Goal: Communication & Community: Answer question/provide support

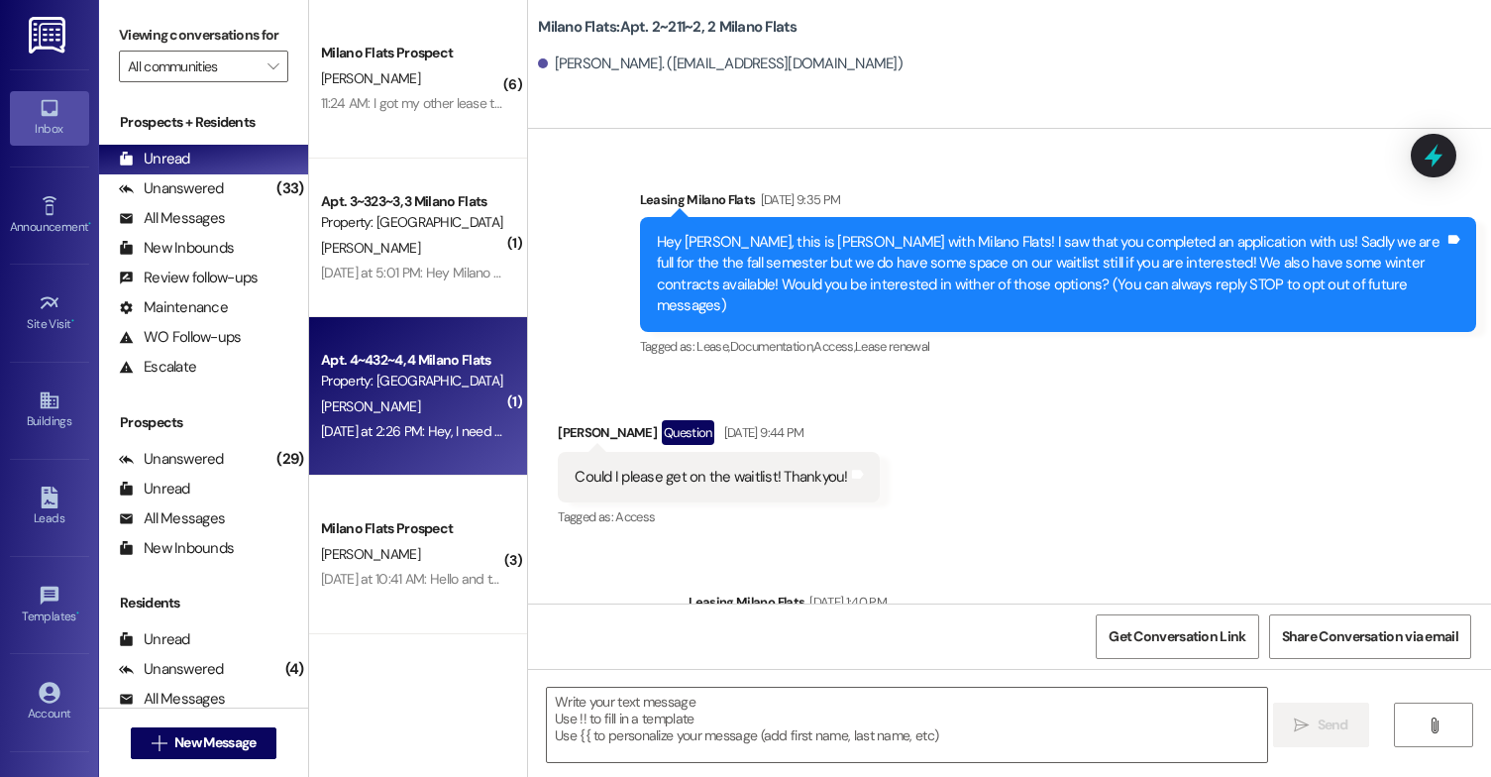
scroll to position [73173, 0]
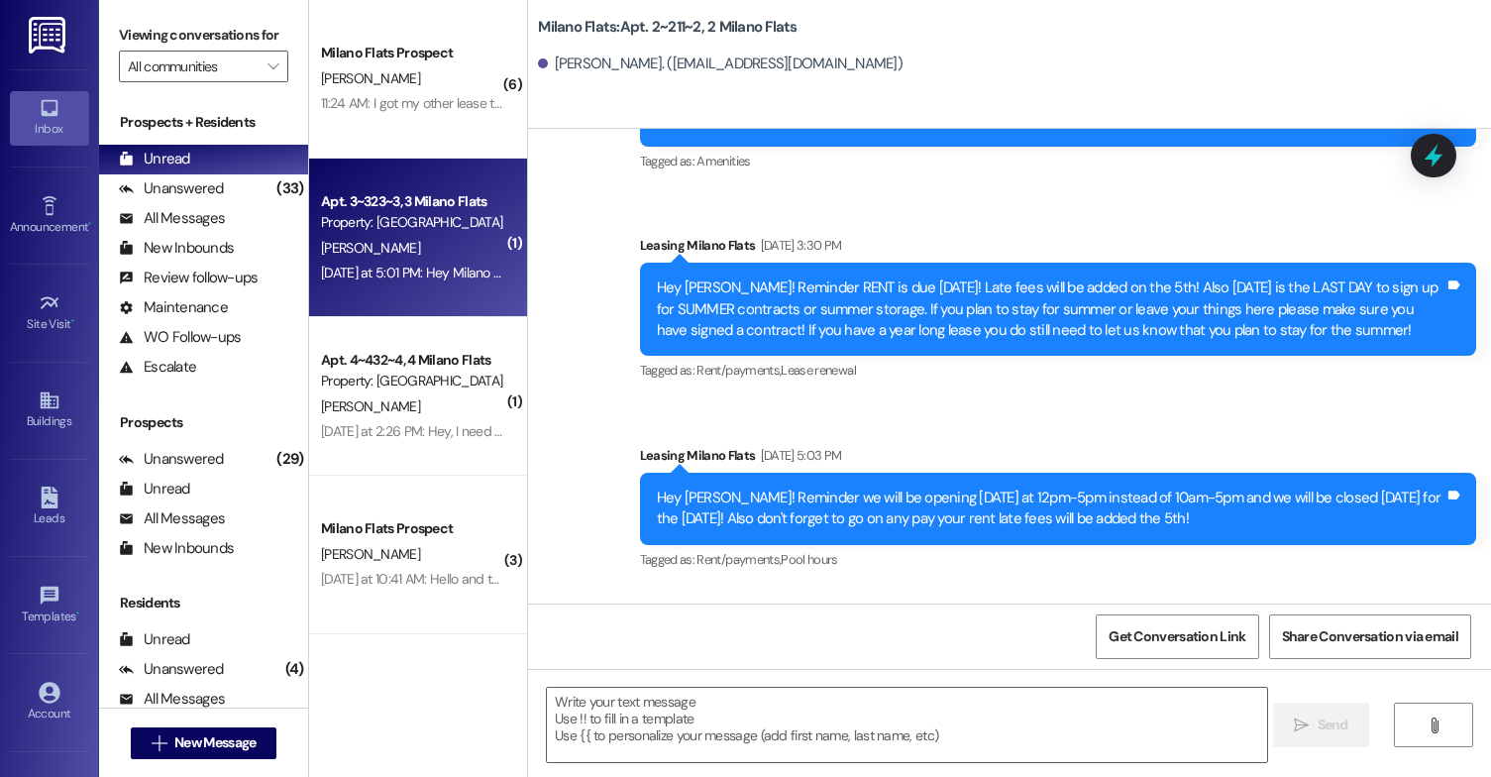
click at [411, 264] on div "[DATE] at 5:01 PM: Hey Milano management. I have a summer contract and I went h…" at bounding box center [761, 273] width 881 height 18
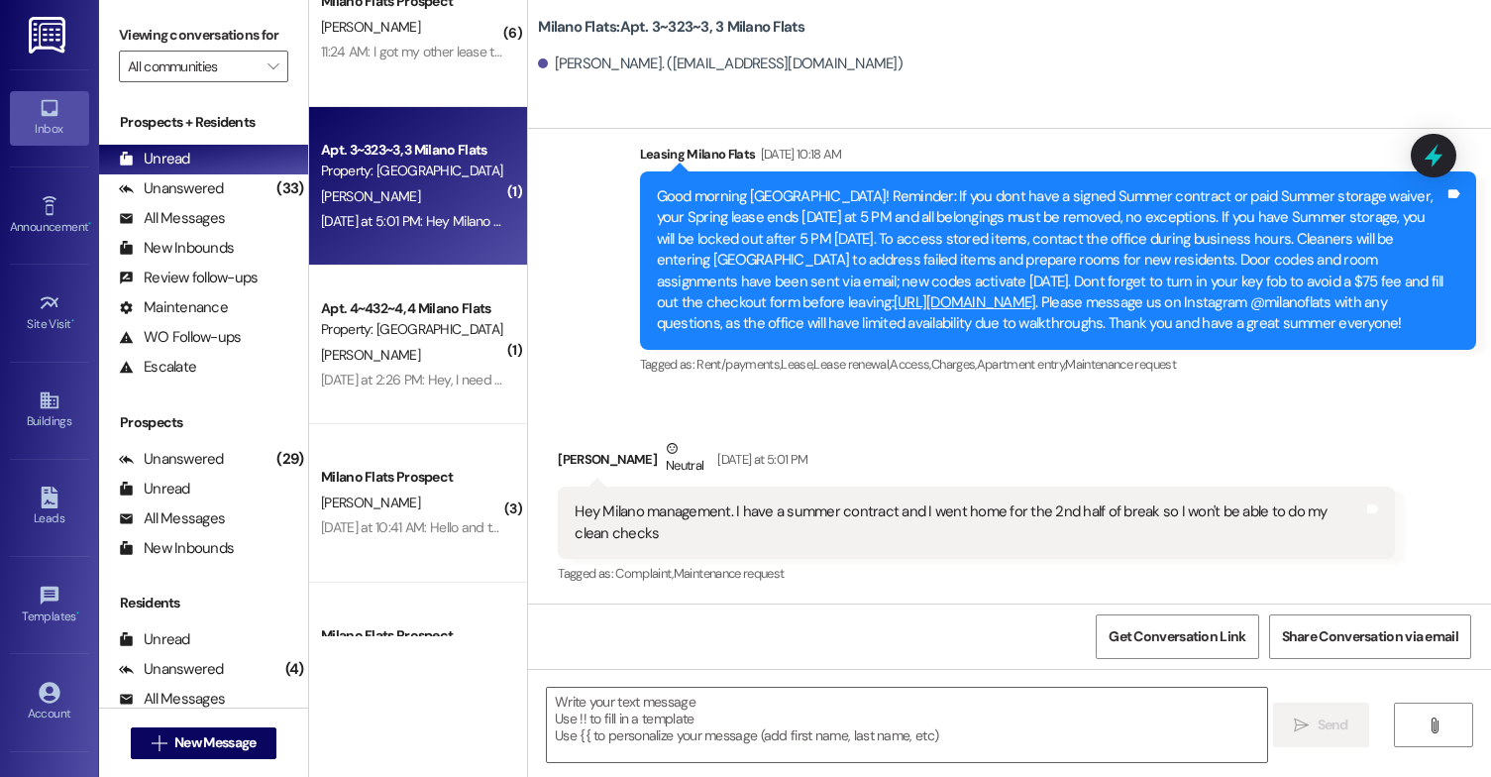
scroll to position [99, 0]
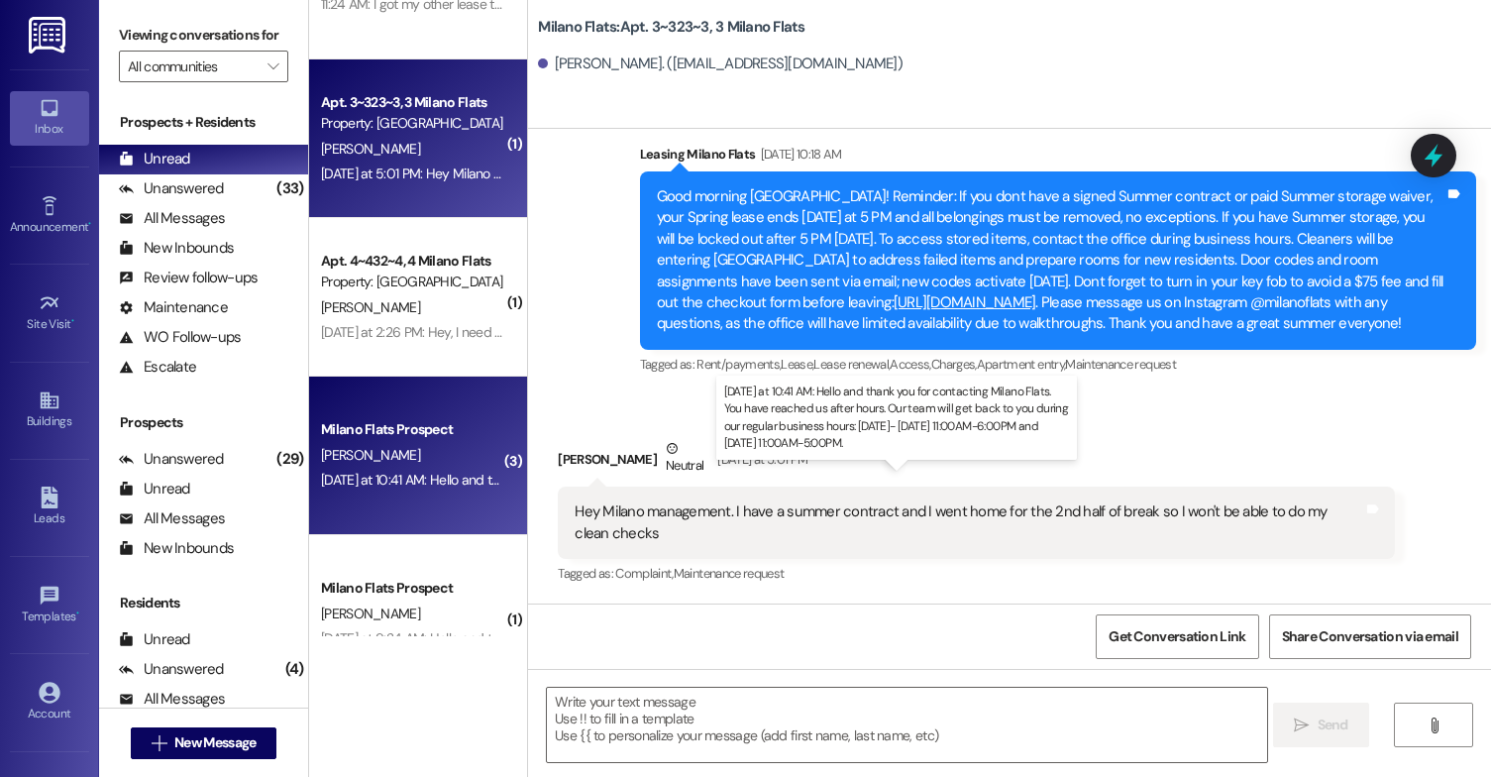
click at [422, 485] on div "[DATE] at 10:41 AM: Hello and thank you for contacting Milano Flats. You have r…" at bounding box center [971, 480] width 1301 height 18
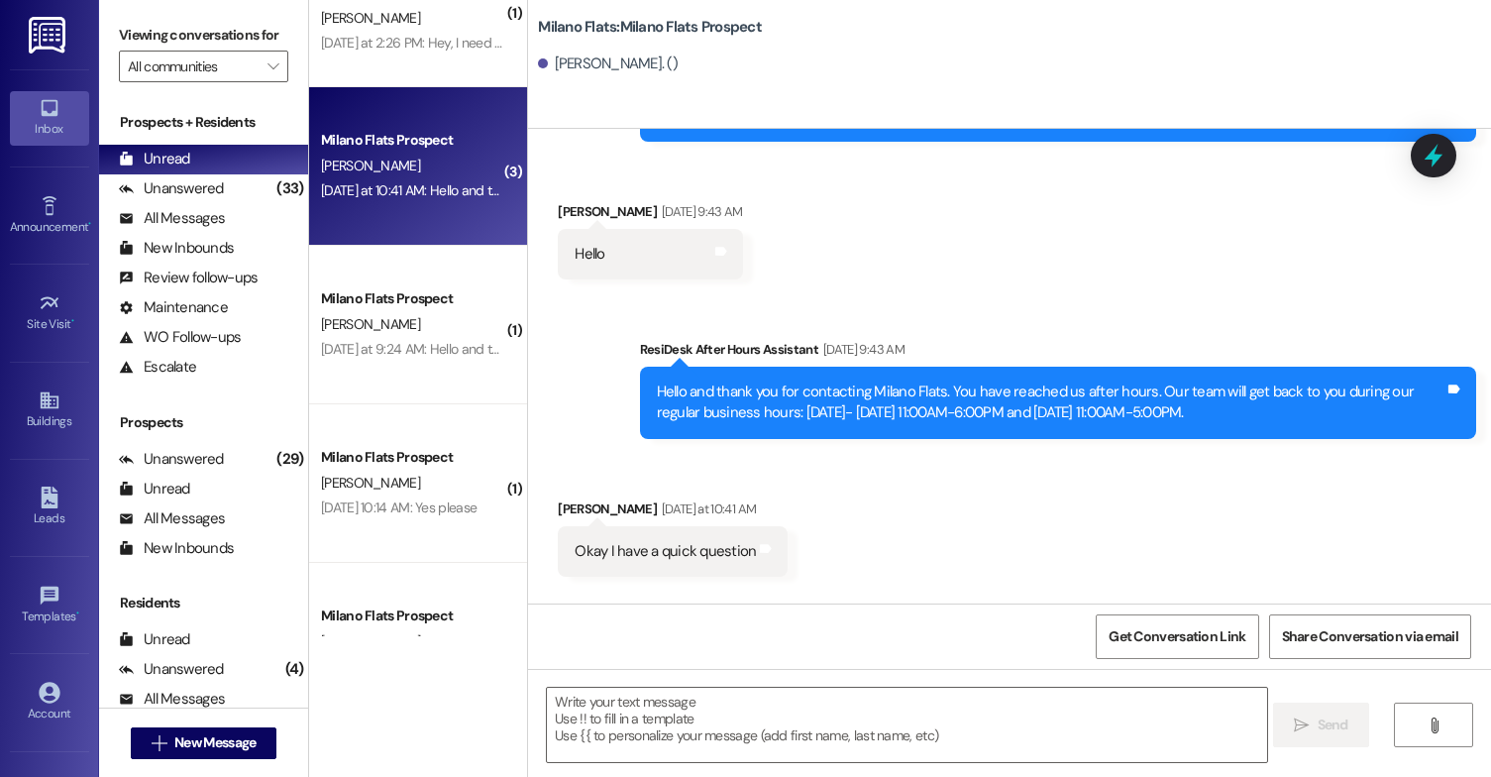
scroll to position [396, 0]
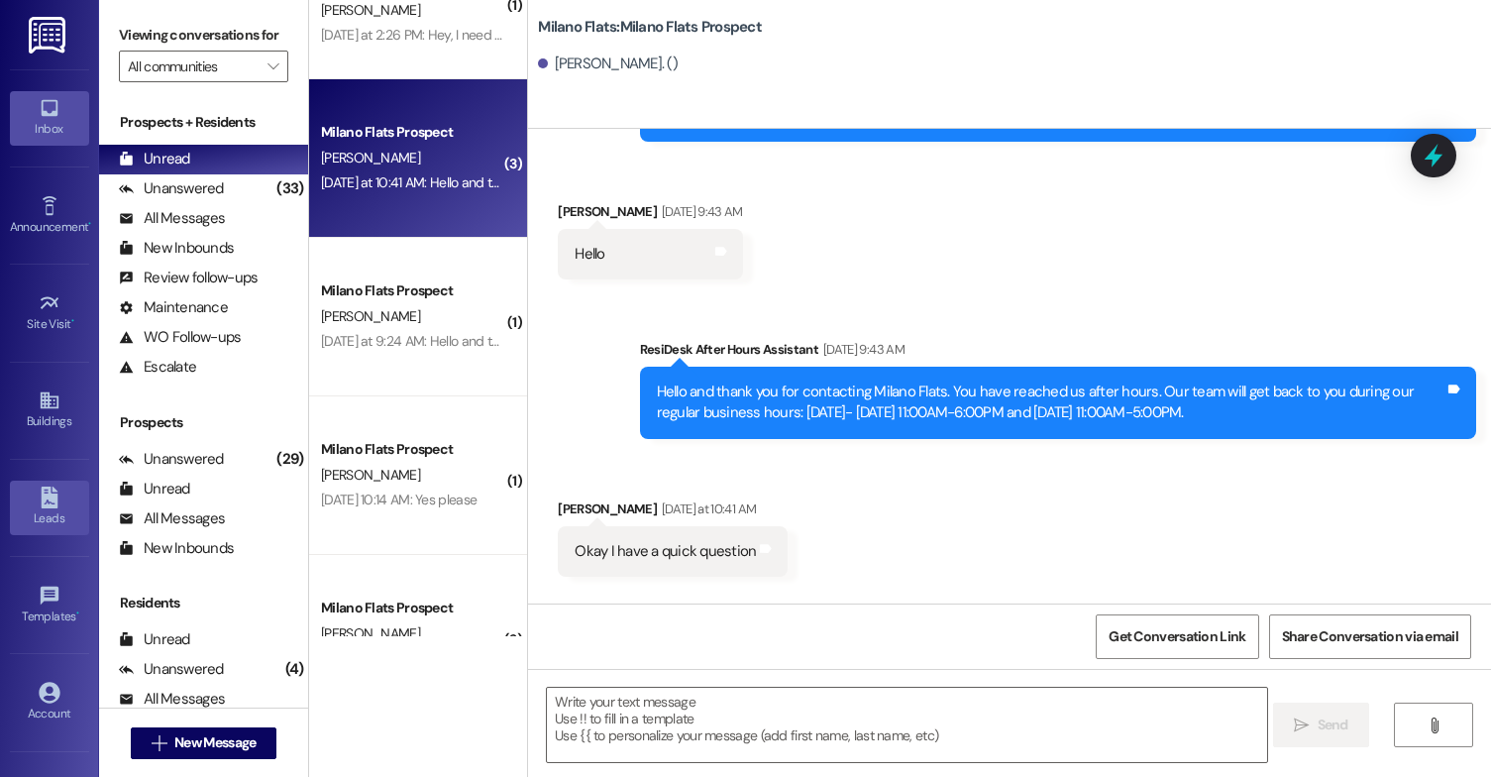
click at [46, 500] on icon at bounding box center [49, 497] width 17 height 22
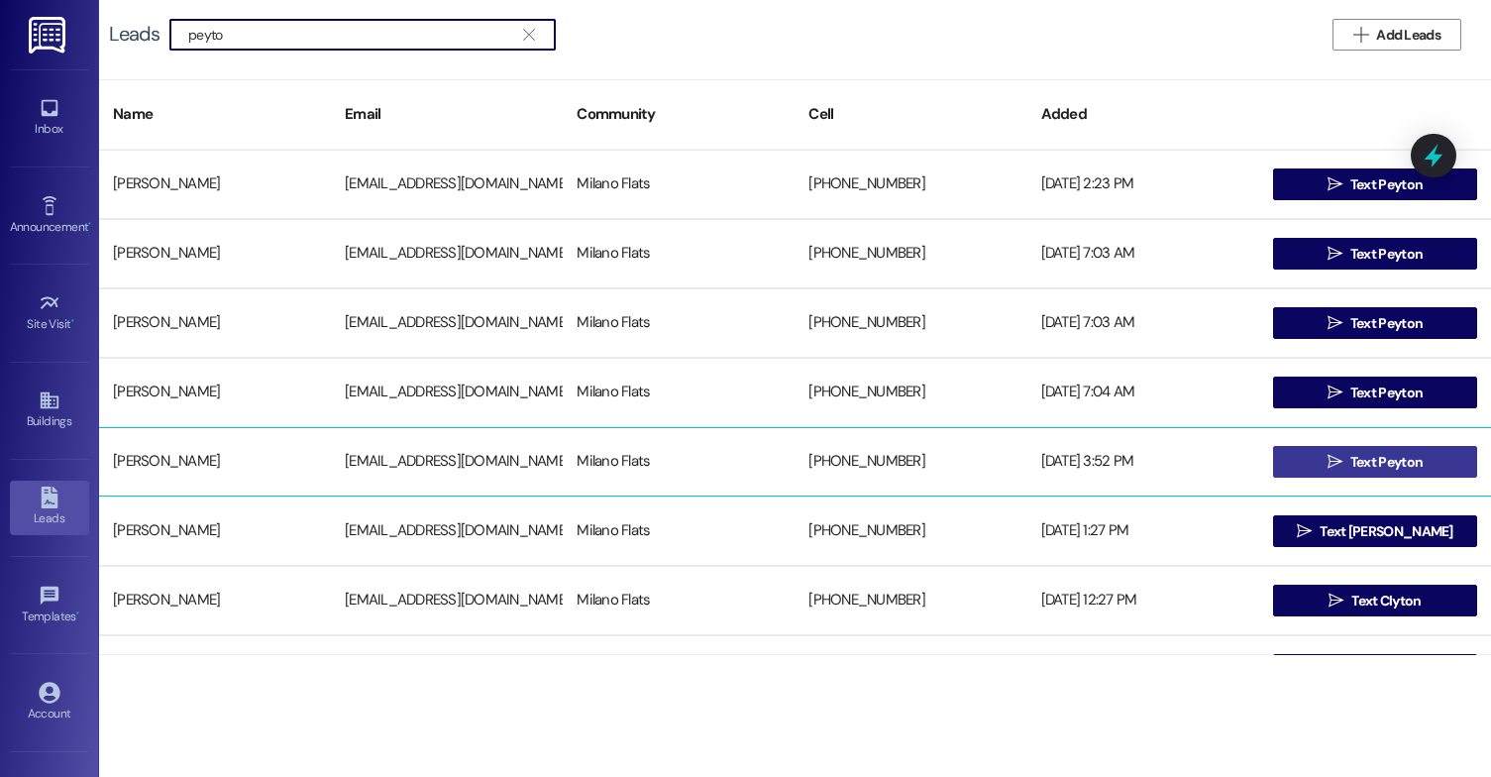
type input "peyto"
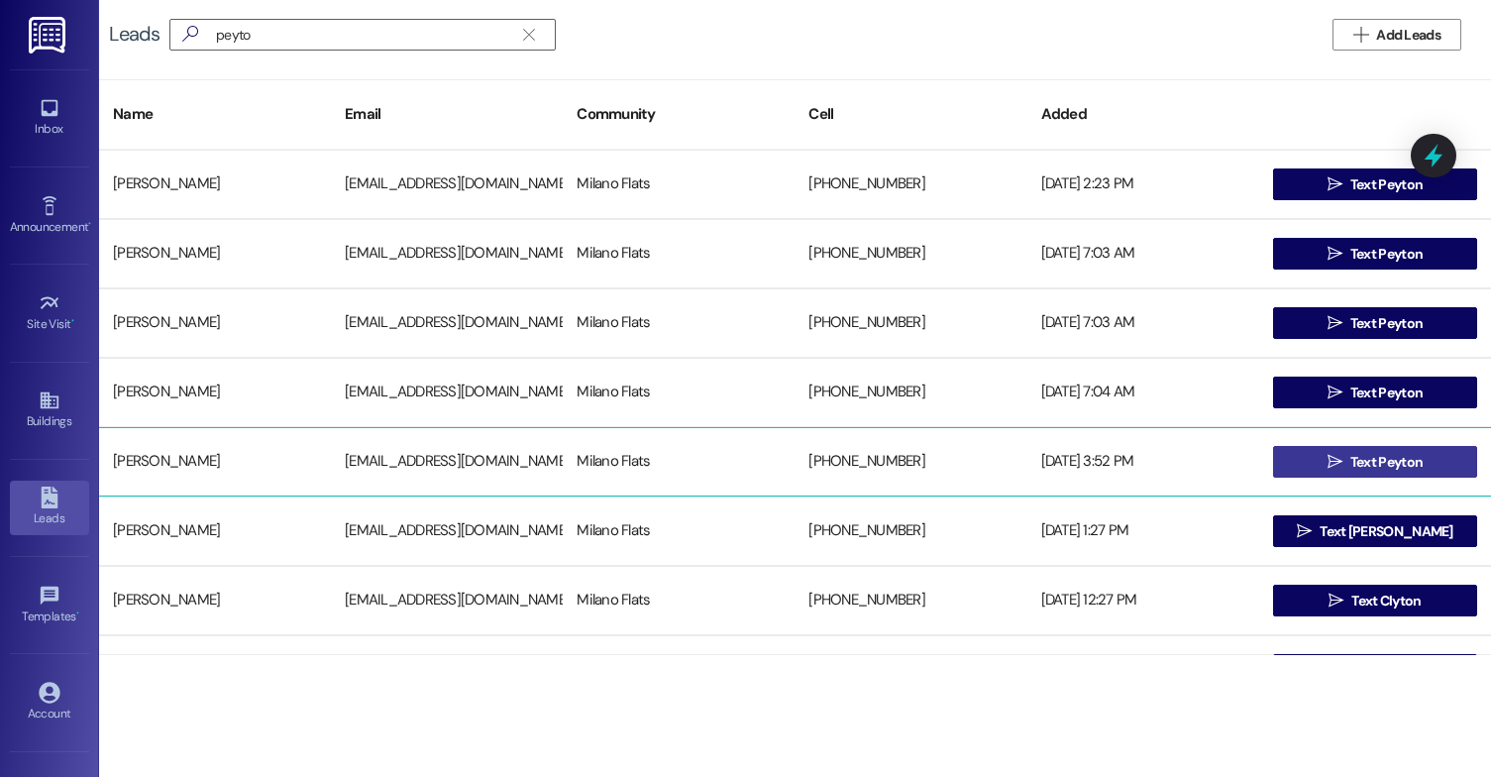
click at [1338, 471] on span " Text Peyton" at bounding box center [1375, 462] width 104 height 30
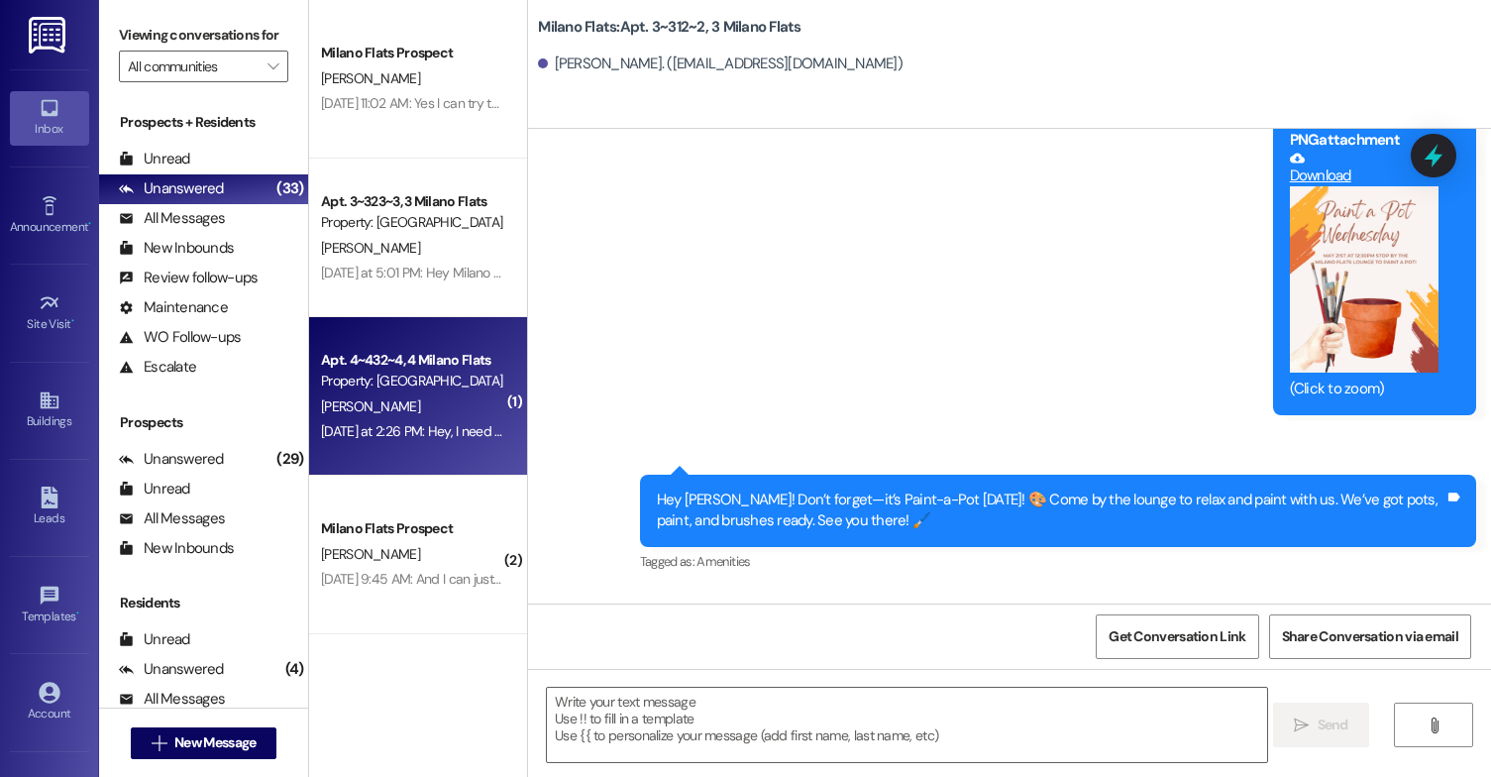
click at [380, 412] on div "[PERSON_NAME]" at bounding box center [412, 406] width 187 height 25
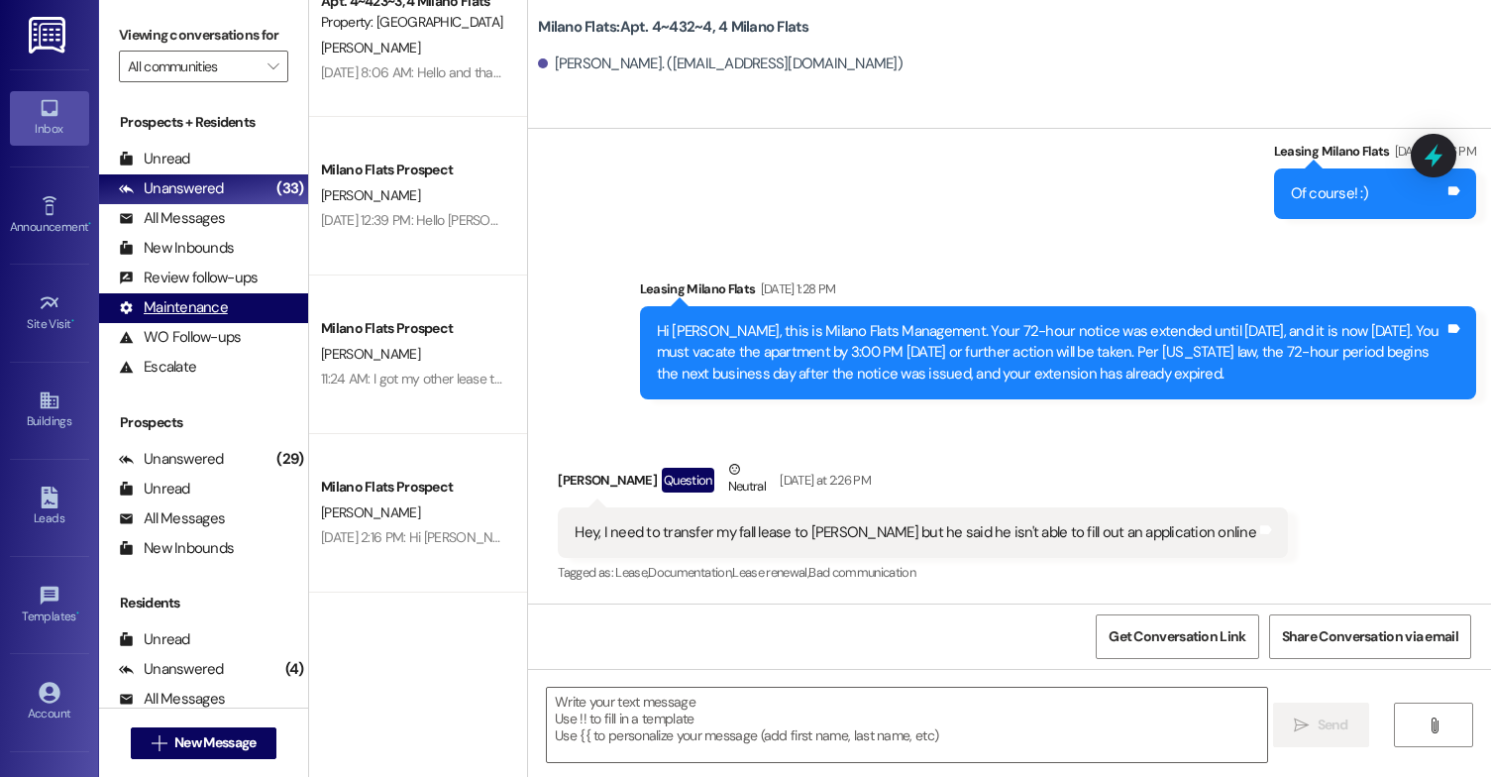
scroll to position [1783, 0]
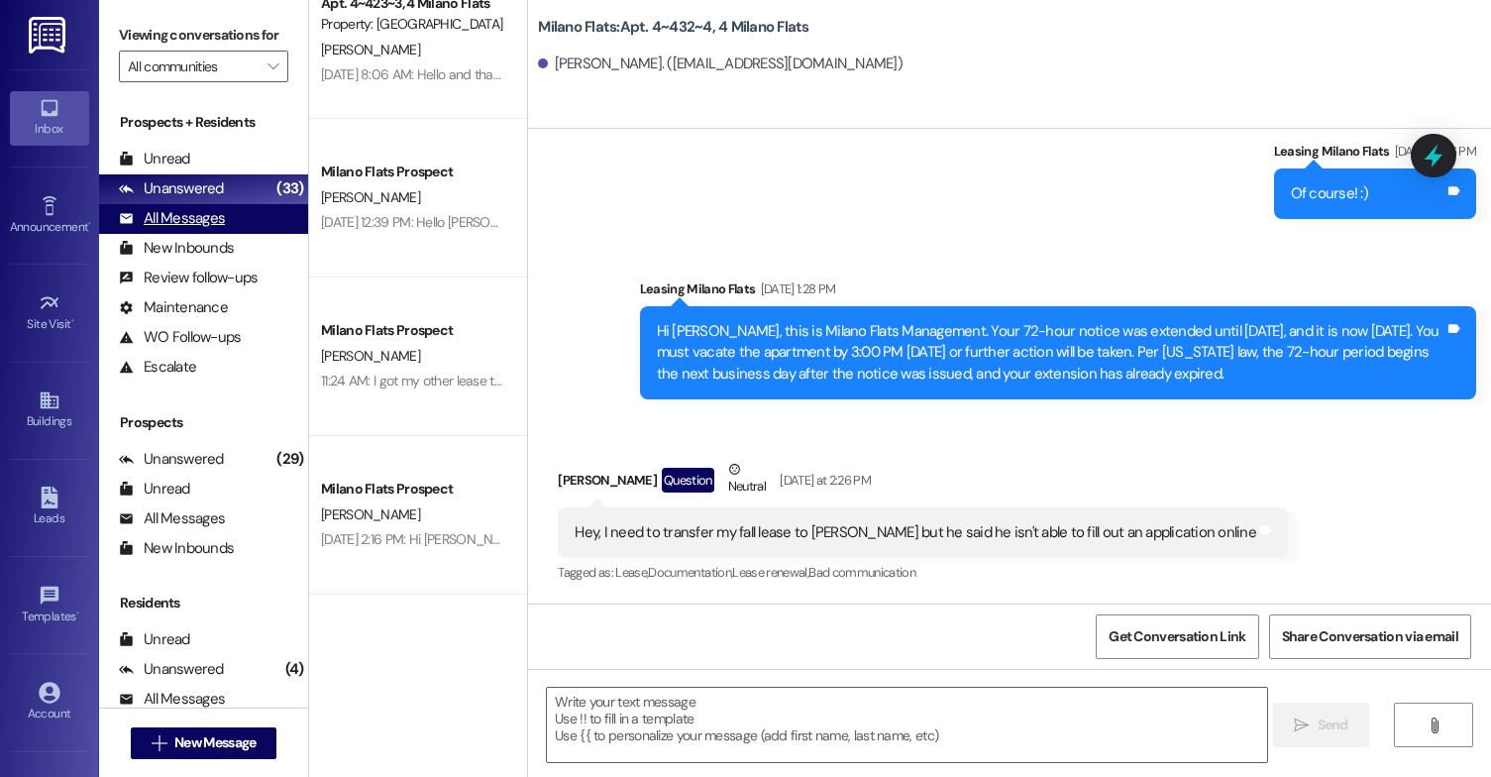
click at [215, 229] on div "All Messages" at bounding box center [172, 218] width 106 height 21
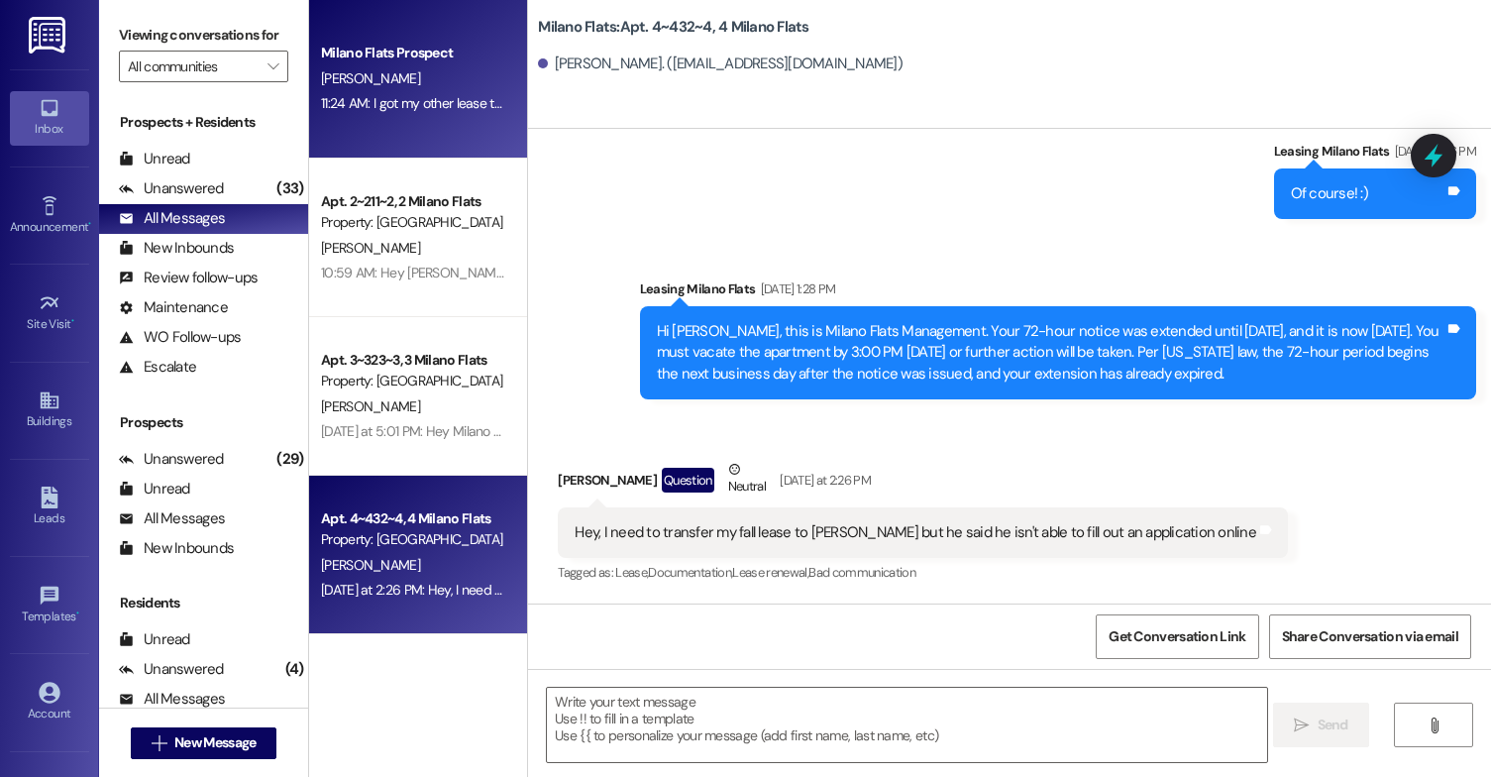
click at [451, 88] on div "[PERSON_NAME]" at bounding box center [412, 78] width 187 height 25
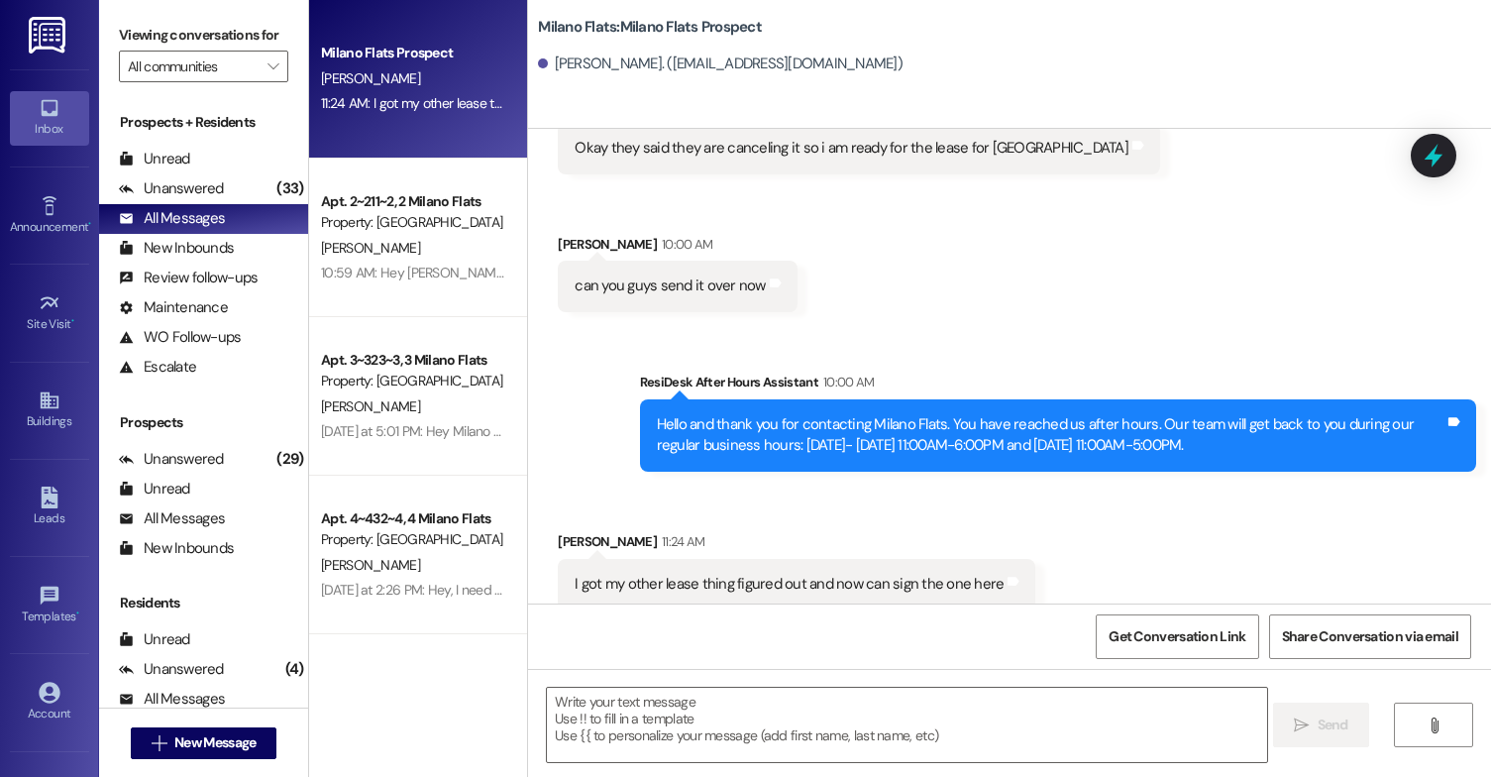
scroll to position [1365, 0]
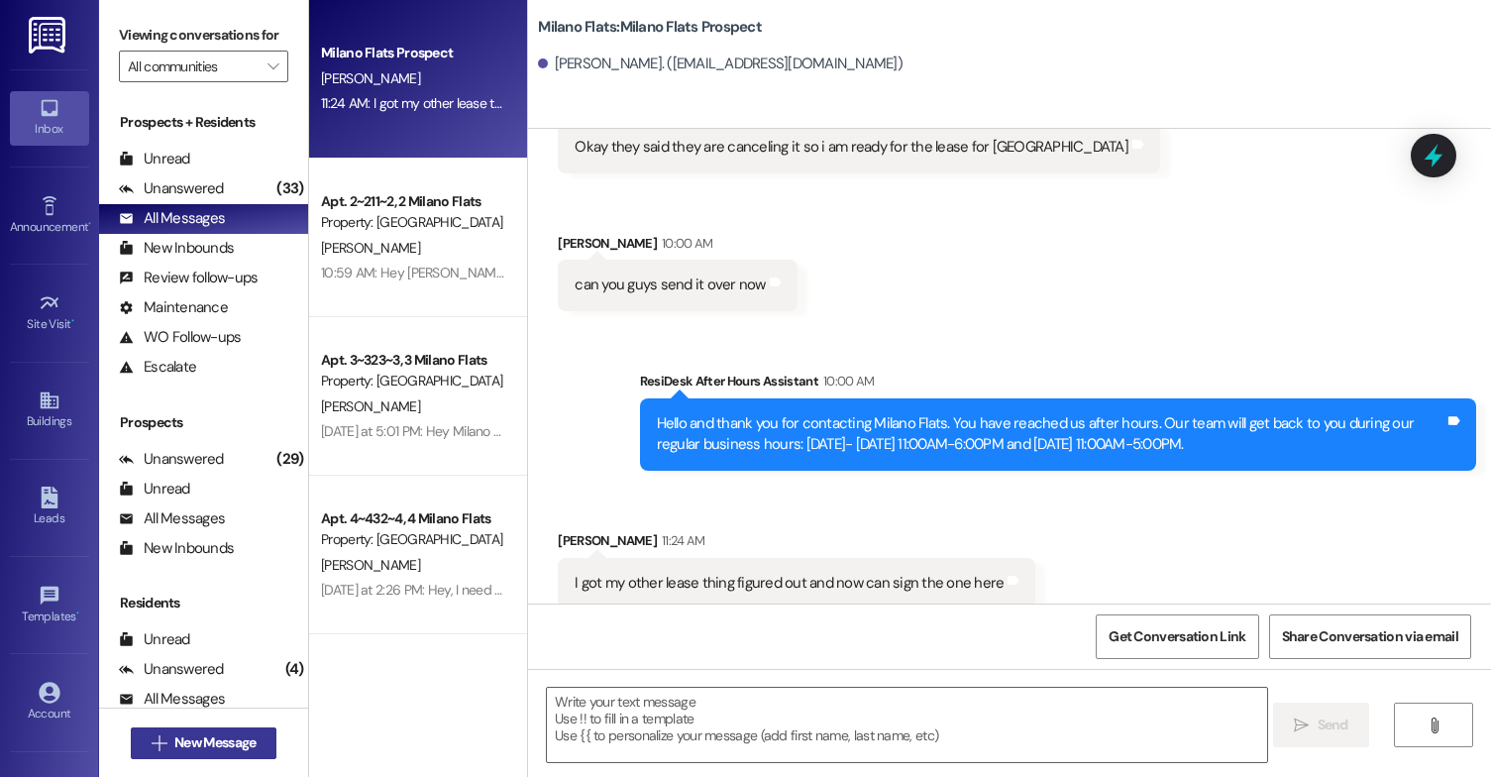
click at [217, 743] on span "New Message" at bounding box center [214, 742] width 81 height 21
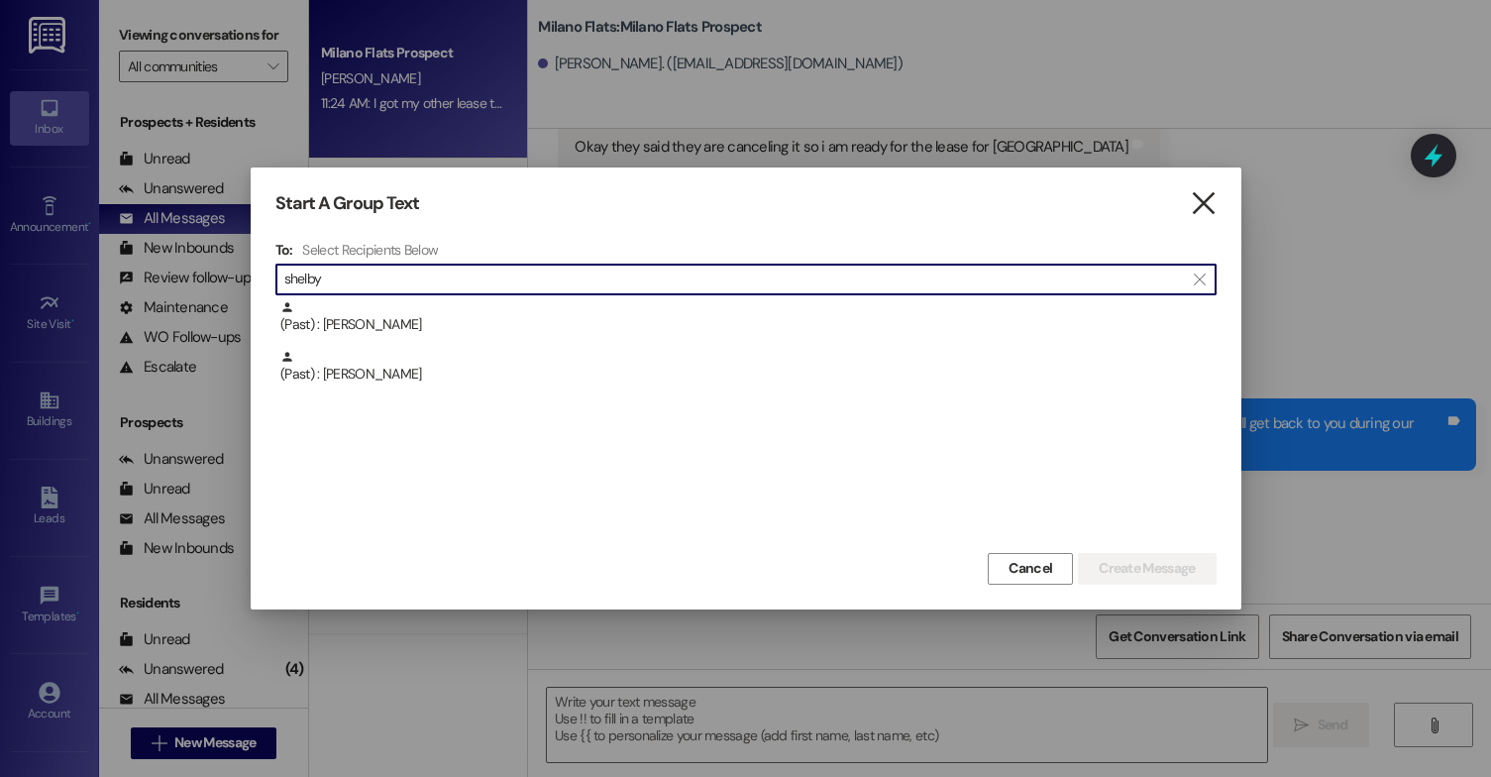
type input "shelby"
click at [1204, 203] on icon "" at bounding box center [1203, 203] width 27 height 21
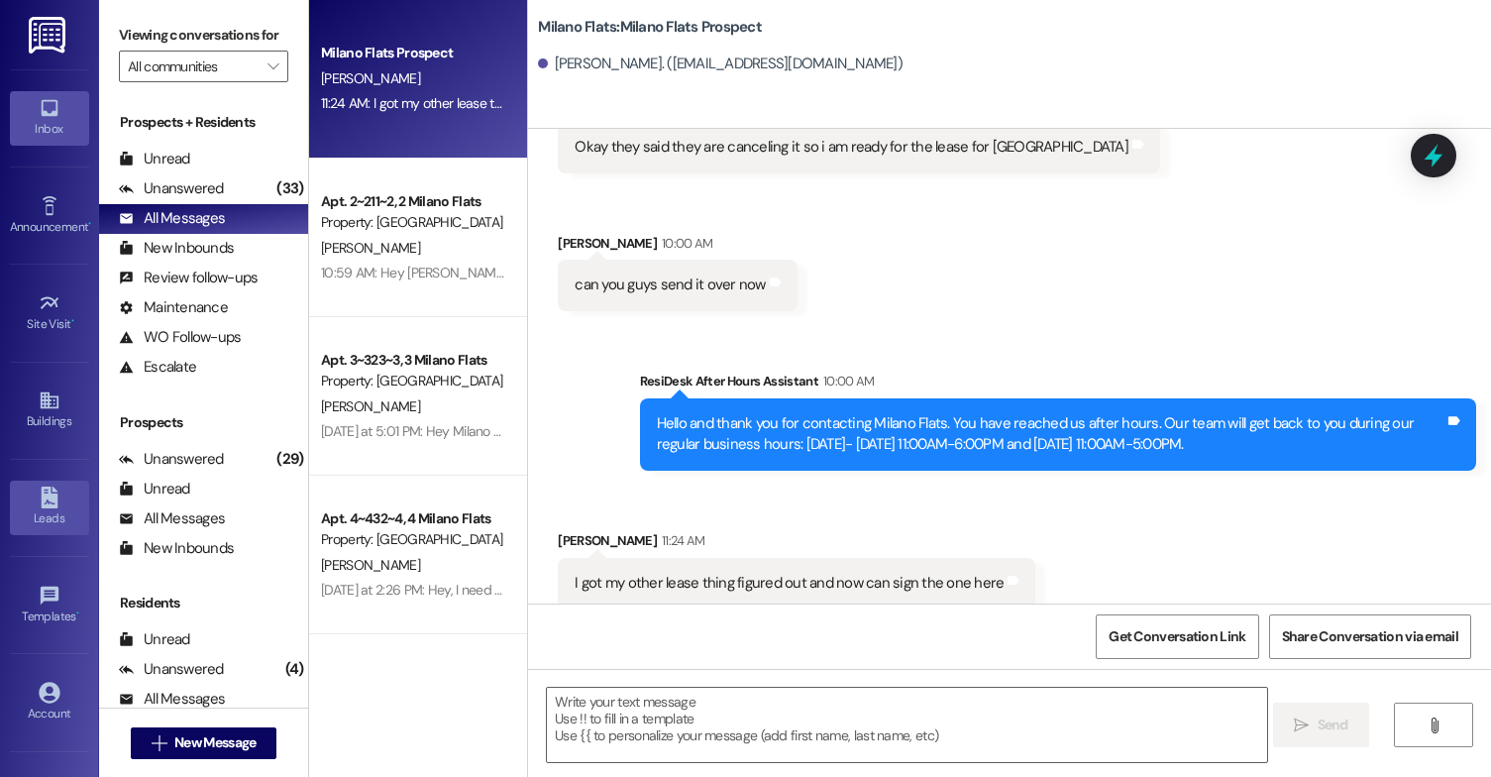
click at [48, 489] on icon at bounding box center [50, 497] width 22 height 22
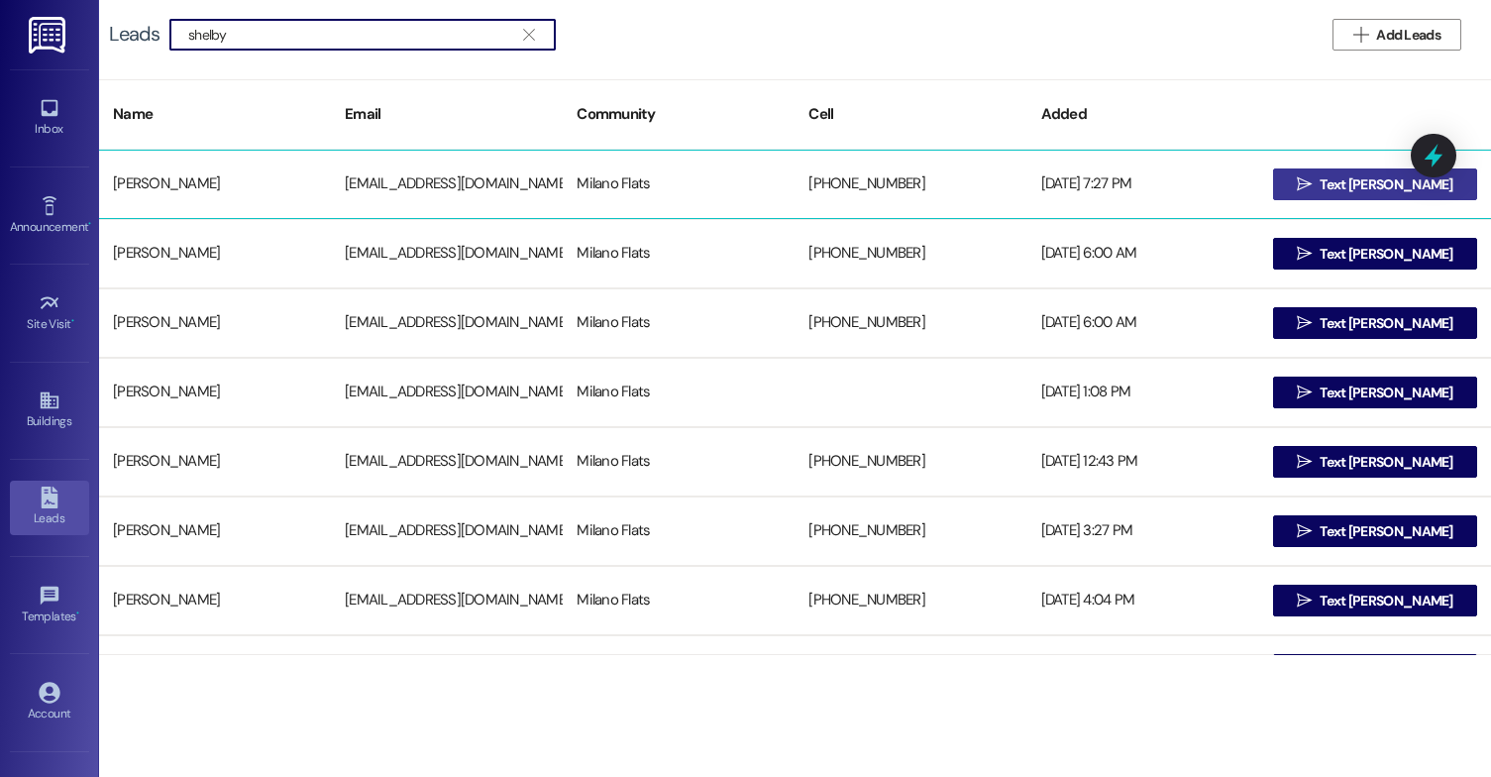
type input "shelby"
click at [1291, 179] on button " Text [PERSON_NAME]" at bounding box center [1375, 184] width 204 height 32
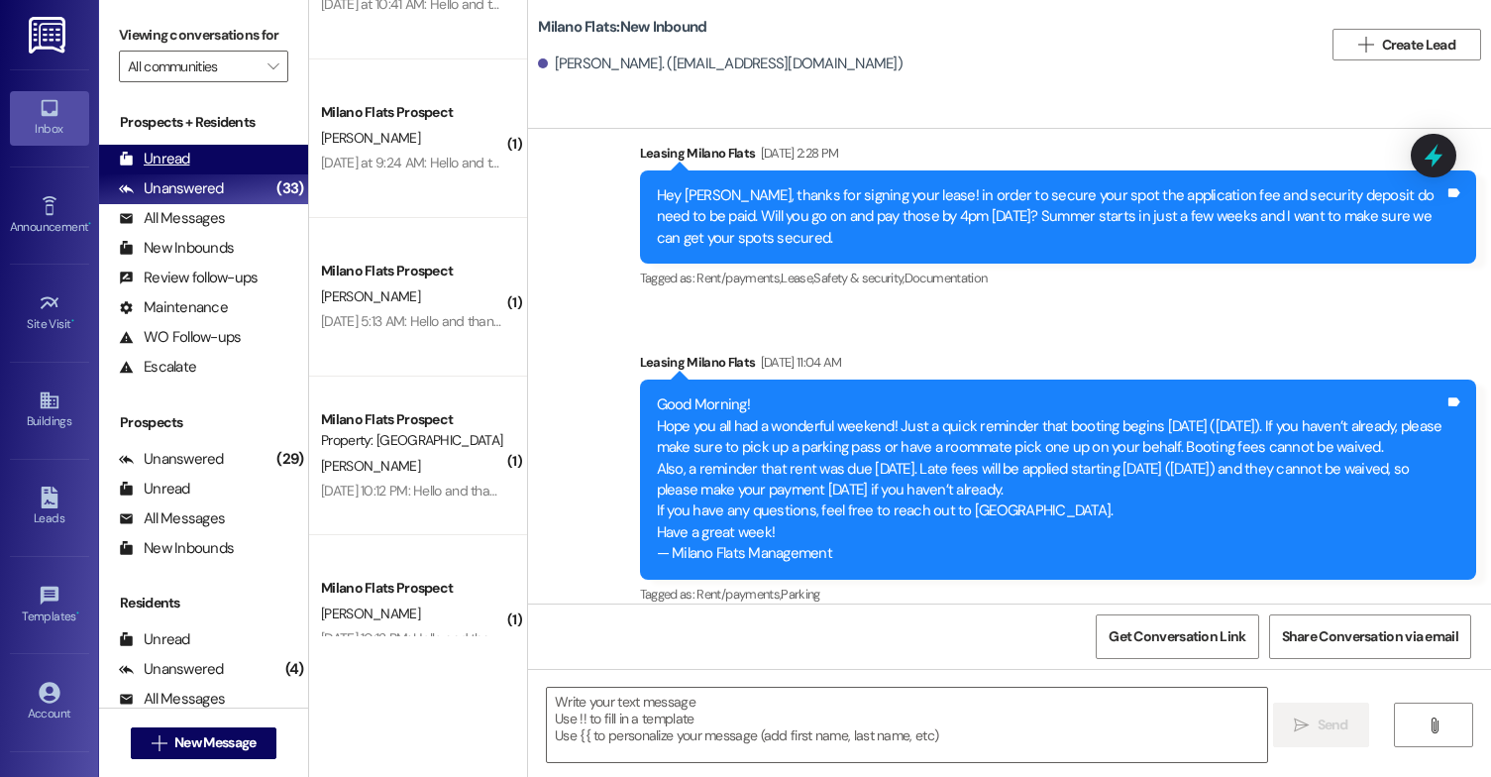
scroll to position [693, 0]
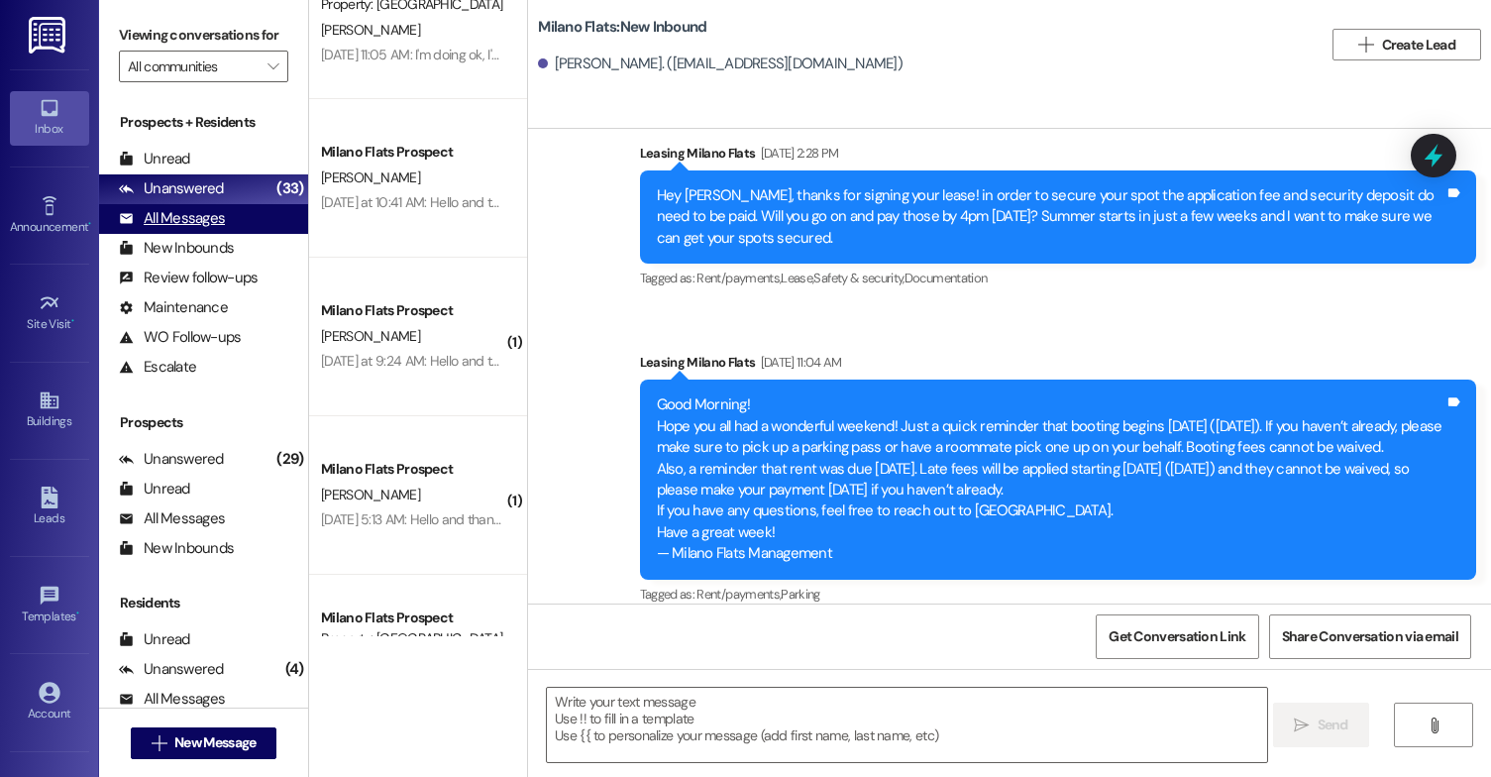
click at [185, 229] on div "All Messages" at bounding box center [172, 218] width 106 height 21
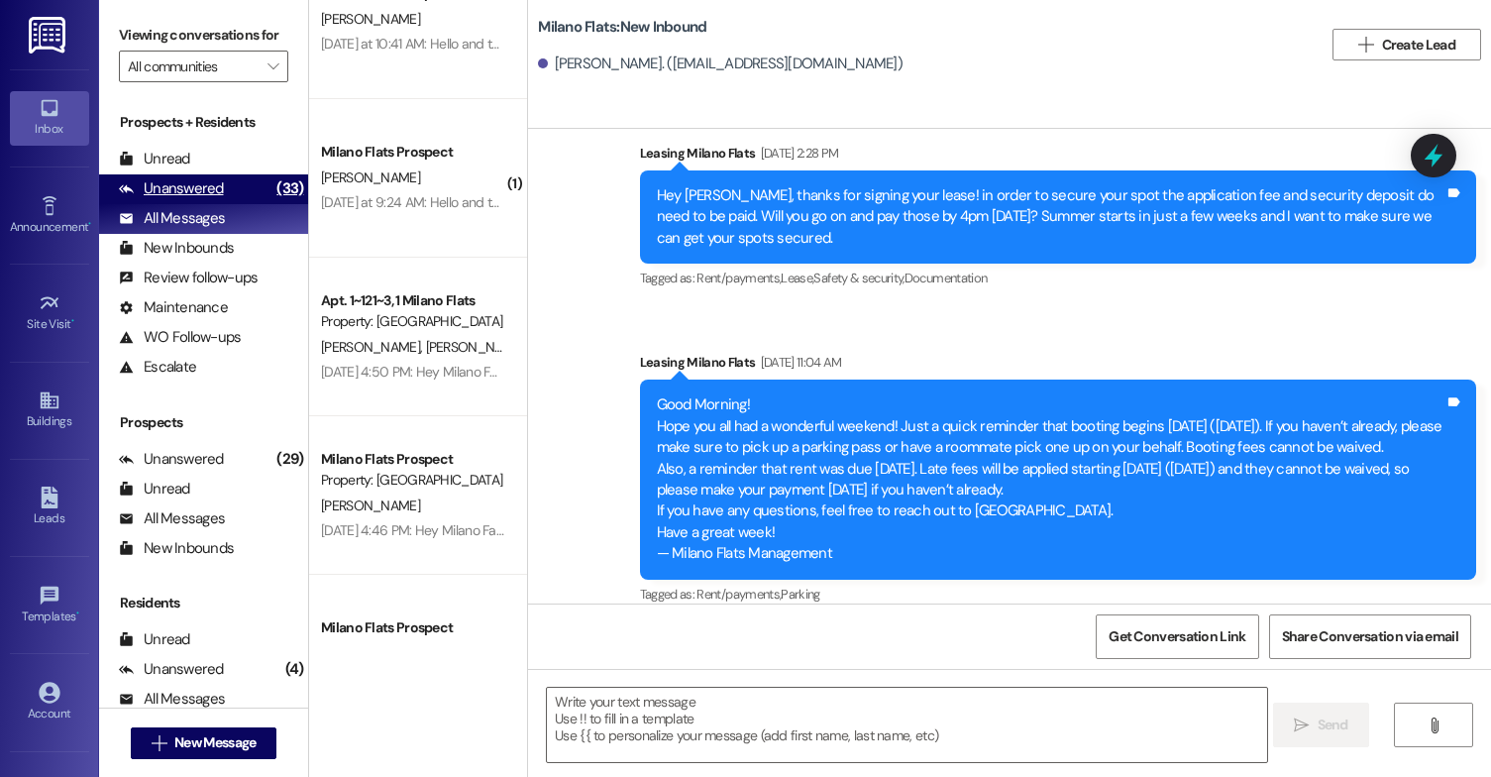
click at [192, 199] on div "Unanswered" at bounding box center [171, 188] width 105 height 21
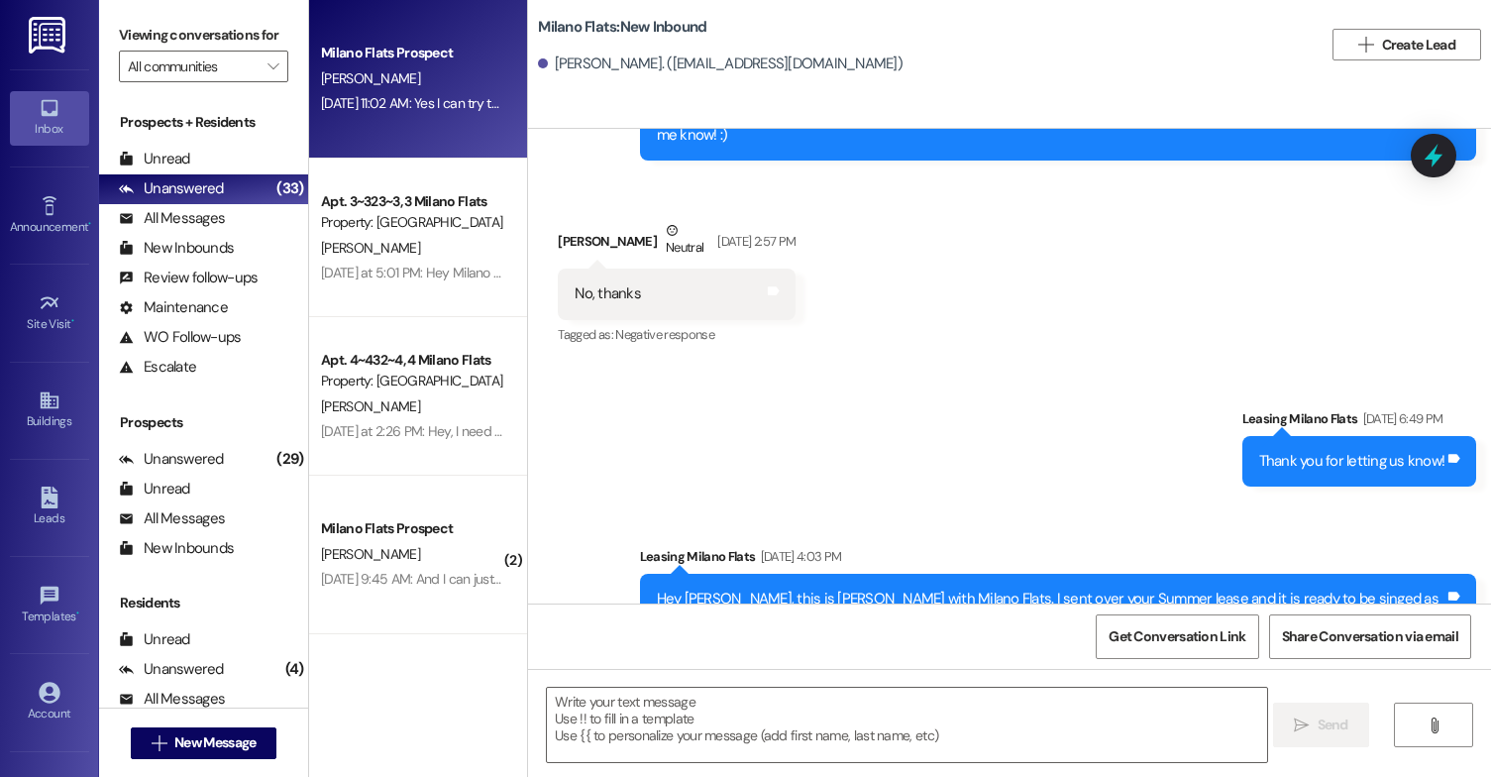
click at [357, 115] on div "[DATE] 11:02 AM: Yes I can try to do that!! [DATE] 11:02 AM: Yes I can try to d…" at bounding box center [412, 103] width 187 height 25
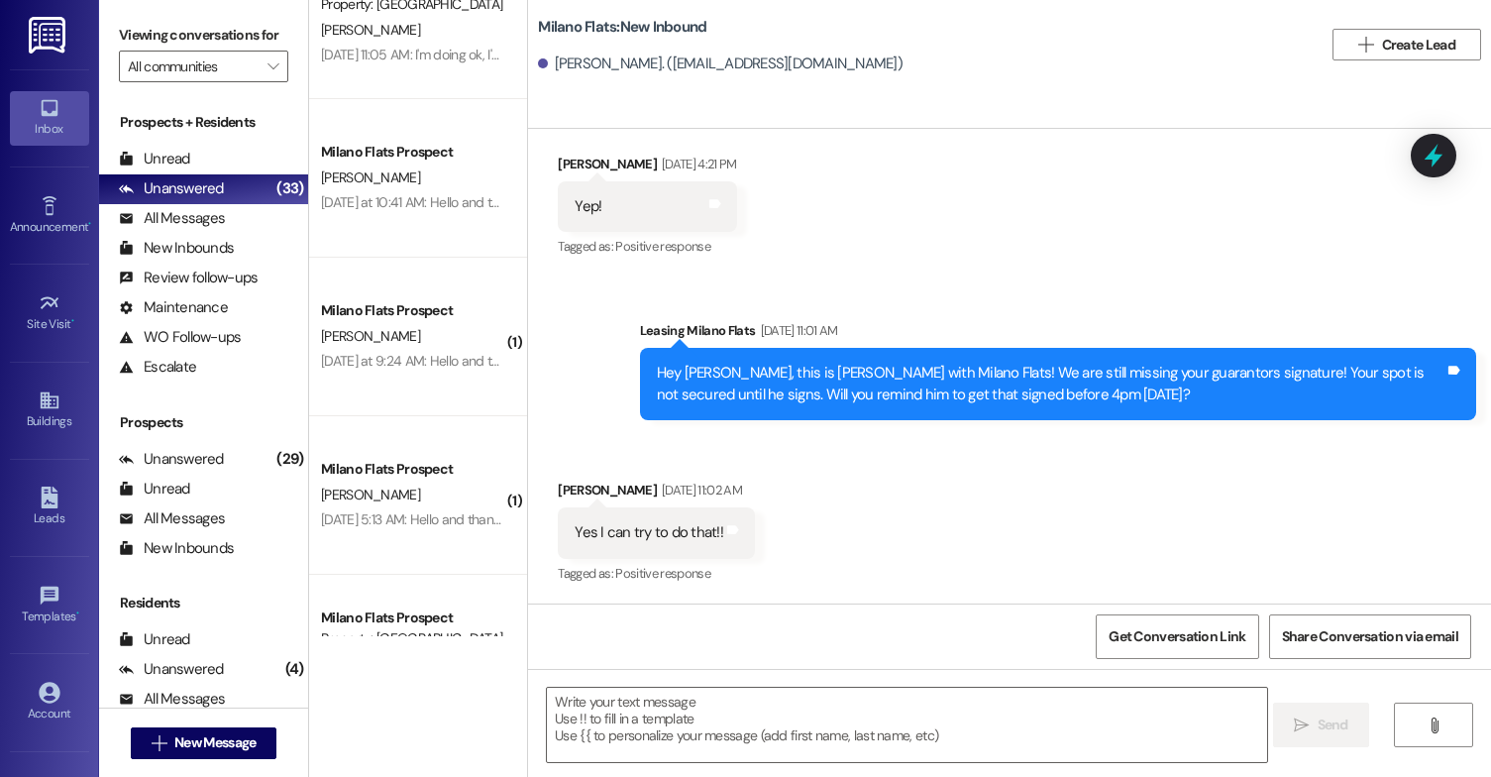
scroll to position [1090, 0]
